Goal: Task Accomplishment & Management: Complete application form

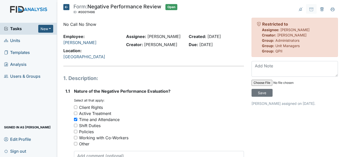
click at [64, 8] on icon at bounding box center [66, 7] width 6 height 6
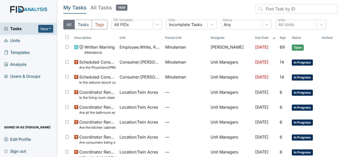
click at [30, 42] on link "Units" at bounding box center [28, 41] width 57 height 12
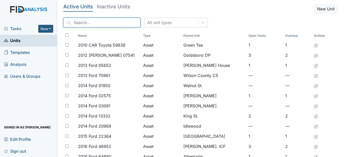
click at [90, 25] on input "search" at bounding box center [101, 23] width 77 height 10
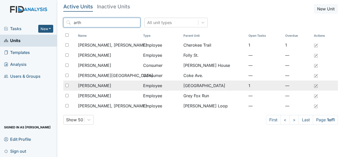
type input "arth"
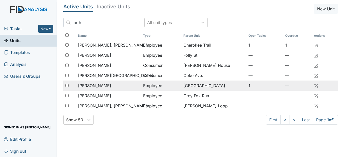
click at [98, 82] on span "[PERSON_NAME]" at bounding box center [94, 85] width 33 height 6
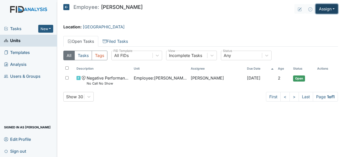
click at [334, 12] on button "Assign" at bounding box center [326, 9] width 22 height 10
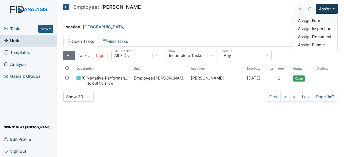
click at [324, 21] on link "Assign Form" at bounding box center [314, 20] width 46 height 8
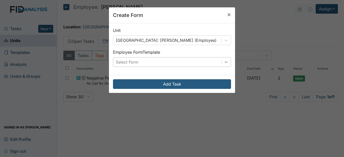
click at [221, 64] on div at bounding box center [225, 61] width 9 height 9
drag, startPoint x: 227, startPoint y: 13, endPoint x: 247, endPoint y: 17, distance: 20.8
click at [227, 14] on span "×" at bounding box center [229, 14] width 4 height 7
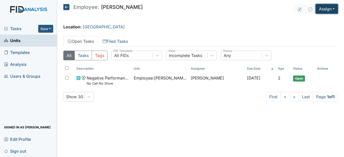
click at [333, 9] on button "Assign" at bounding box center [326, 9] width 22 height 10
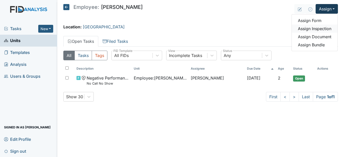
click at [326, 30] on link "Assign Inspection" at bounding box center [314, 29] width 46 height 8
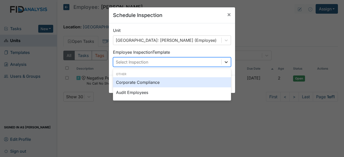
click at [225, 61] on icon at bounding box center [225, 62] width 3 height 2
click at [228, 13] on span "×" at bounding box center [229, 14] width 4 height 7
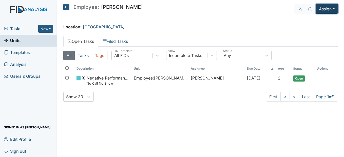
click at [333, 9] on button "Assign" at bounding box center [326, 9] width 22 height 10
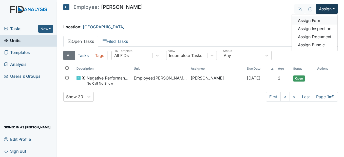
click at [314, 20] on link "Assign Form" at bounding box center [314, 20] width 46 height 8
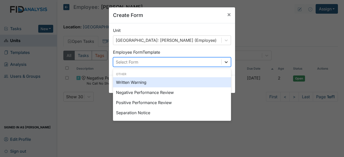
click at [224, 61] on icon at bounding box center [225, 61] width 5 height 5
click at [201, 83] on div "Written Warning" at bounding box center [172, 82] width 118 height 10
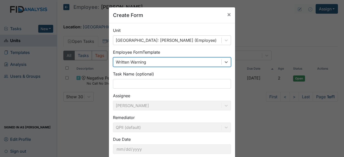
scroll to position [30, 0]
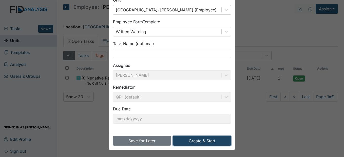
click at [206, 137] on button "Create & Start" at bounding box center [202, 141] width 58 height 10
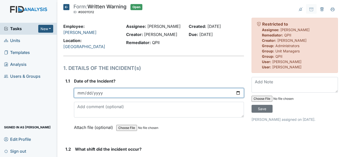
click at [80, 98] on input "date" at bounding box center [159, 93] width 170 height 10
type input "2025-09-07"
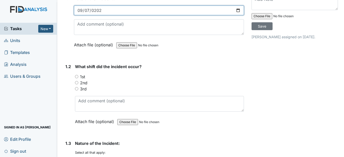
scroll to position [101, 0]
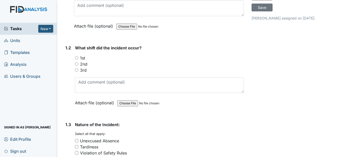
click at [76, 59] on input "1st" at bounding box center [76, 57] width 3 height 3
radio input "true"
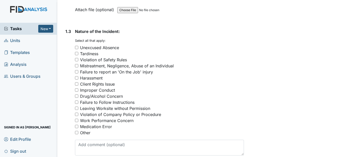
scroll to position [202, 0]
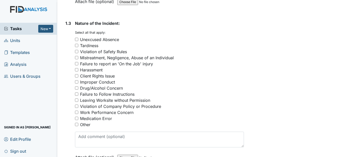
click at [107, 109] on div "Violation of Company Policy or Procedure" at bounding box center [120, 106] width 81 height 6
click at [78, 108] on input "Violation of Company Policy or Procedure" at bounding box center [76, 105] width 3 height 3
checkbox input "true"
click at [108, 115] on div "Work Performance Concern" at bounding box center [106, 112] width 53 height 6
click at [78, 114] on input "Work Performance Concern" at bounding box center [76, 112] width 3 height 3
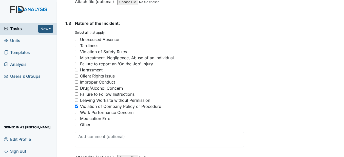
checkbox input "true"
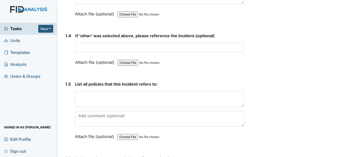
scroll to position [354, 0]
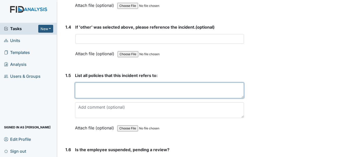
click at [87, 98] on textarea at bounding box center [159, 90] width 169 height 16
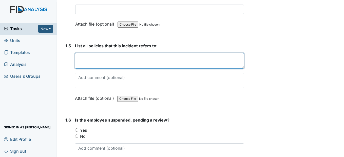
scroll to position [405, 0]
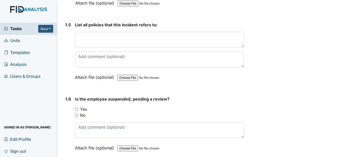
click at [76, 118] on div "You must select one of the below options. Yes No" at bounding box center [159, 112] width 169 height 12
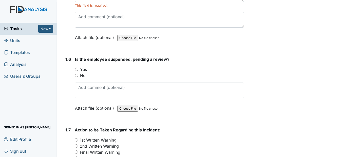
scroll to position [455, 0]
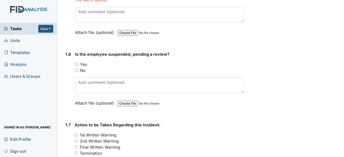
click at [78, 72] on input "No" at bounding box center [76, 70] width 3 height 3
radio input "true"
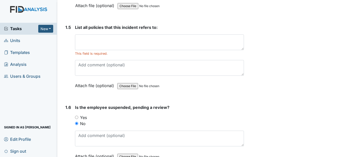
scroll to position [380, 0]
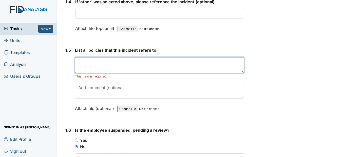
click at [83, 73] on textarea at bounding box center [159, 65] width 169 height 16
click at [93, 73] on textarea at bounding box center [159, 65] width 169 height 16
type textarea "Policy 702:1"
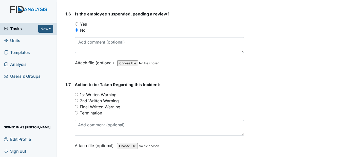
scroll to position [506, 0]
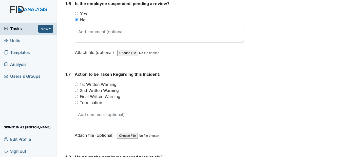
click at [78, 93] on div "2nd Written Warning" at bounding box center [159, 90] width 169 height 6
click at [77, 92] on input "2nd Written Warning" at bounding box center [76, 90] width 3 height 3
radio input "true"
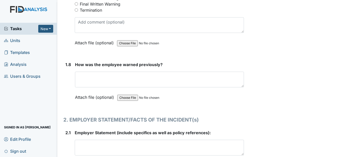
scroll to position [607, 0]
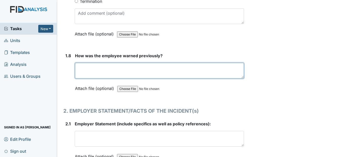
click at [95, 78] on textarea at bounding box center [159, 71] width 169 height 16
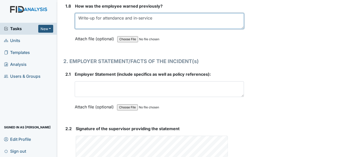
scroll to position [658, 0]
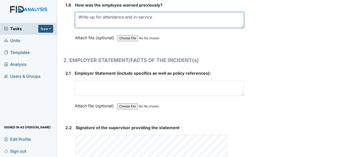
type textarea "Write-up for attendance and in-service"
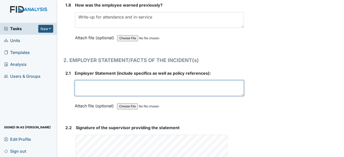
click at [80, 93] on textarea at bounding box center [159, 88] width 169 height 16
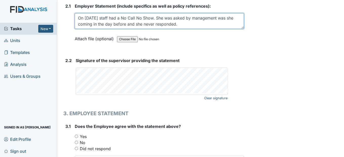
scroll to position [734, 0]
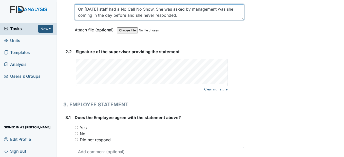
type textarea "On [DATE] staff had a No Call No Show. She was asked by management was she comi…"
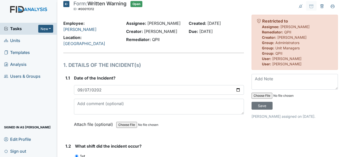
scroll to position [0, 0]
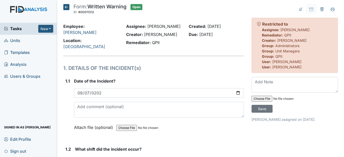
click at [66, 8] on icon at bounding box center [66, 7] width 6 height 6
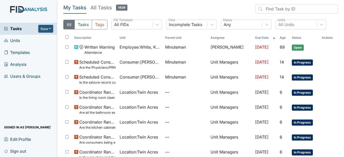
click at [24, 39] on link "Units" at bounding box center [28, 41] width 57 height 12
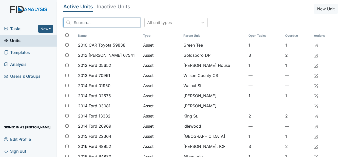
click at [87, 25] on input "search" at bounding box center [101, 23] width 77 height 10
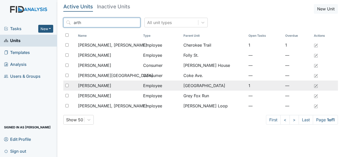
type input "arth"
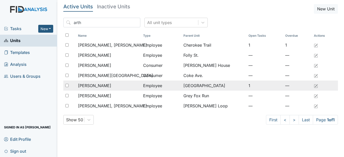
click at [94, 84] on span "[PERSON_NAME]" at bounding box center [94, 85] width 33 height 6
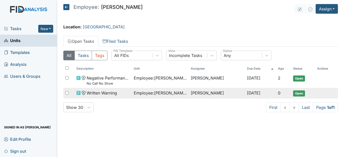
click at [141, 92] on span "Employee : [PERSON_NAME]" at bounding box center [160, 93] width 53 height 6
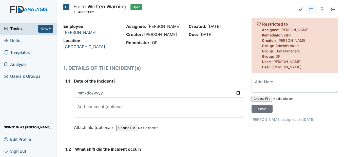
click at [67, 6] on icon at bounding box center [66, 7] width 6 height 6
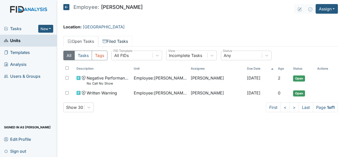
click at [127, 40] on link "Filed Tasks" at bounding box center [115, 41] width 34 height 11
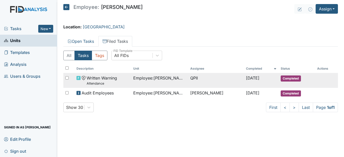
click at [141, 80] on span "Employee : Gaskins, Arthelia" at bounding box center [159, 78] width 53 height 6
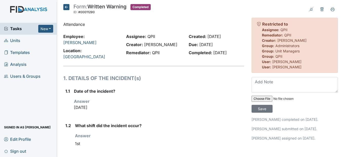
click at [67, 7] on icon at bounding box center [66, 7] width 6 height 6
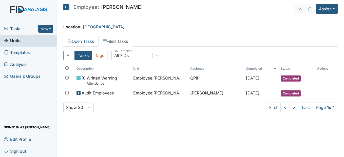
click at [66, 8] on icon at bounding box center [66, 7] width 6 height 6
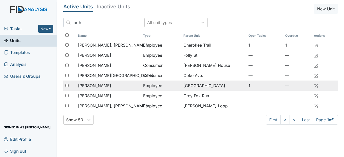
click at [151, 89] on td "Employee" at bounding box center [161, 85] width 40 height 10
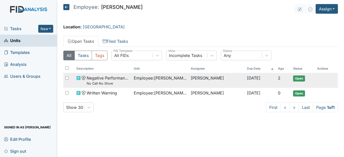
click at [156, 81] on span "Employee : [PERSON_NAME]" at bounding box center [160, 78] width 53 height 6
click at [138, 80] on span "Employee : [PERSON_NAME]" at bounding box center [160, 78] width 53 height 6
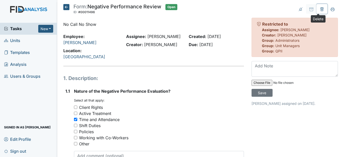
click at [321, 10] on icon at bounding box center [322, 10] width 2 height 2
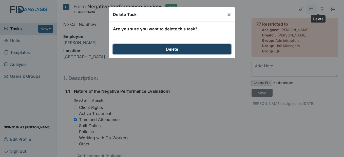
click at [192, 46] on input "Delete" at bounding box center [172, 49] width 118 height 10
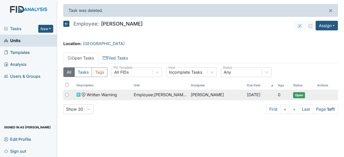
click at [157, 94] on span "Employee : [PERSON_NAME]" at bounding box center [160, 95] width 53 height 6
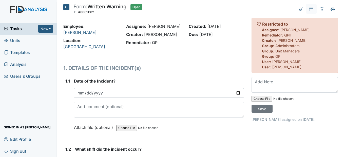
click at [67, 8] on icon at bounding box center [66, 7] width 6 height 6
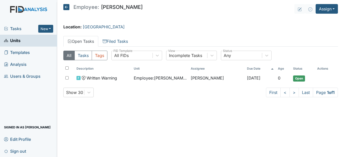
click at [66, 6] on icon at bounding box center [66, 7] width 6 height 6
